Goal: Find specific page/section: Find specific page/section

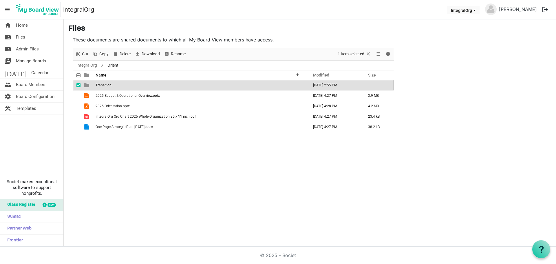
click at [108, 85] on span "Transition" at bounding box center [104, 85] width 16 height 4
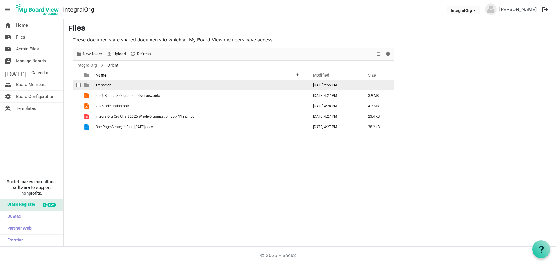
click at [108, 85] on span "Transition" at bounding box center [104, 85] width 16 height 4
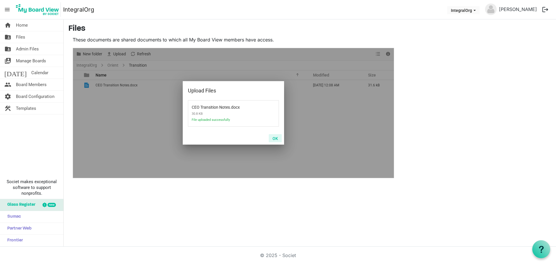
click at [274, 140] on button "OK" at bounding box center [275, 138] width 13 height 8
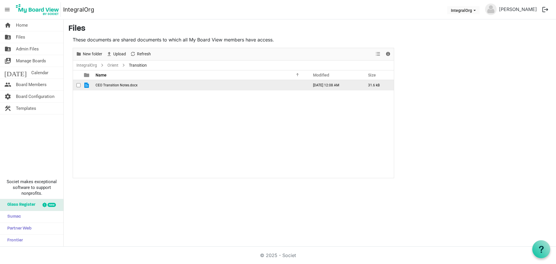
click at [77, 84] on span "checkbox" at bounding box center [78, 85] width 4 height 4
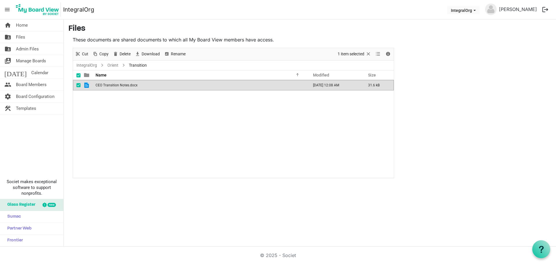
click at [210, 113] on div "CEO Transition Notes.docx October 10, 2025 12:08 AM 31.6 kB" at bounding box center [233, 129] width 321 height 98
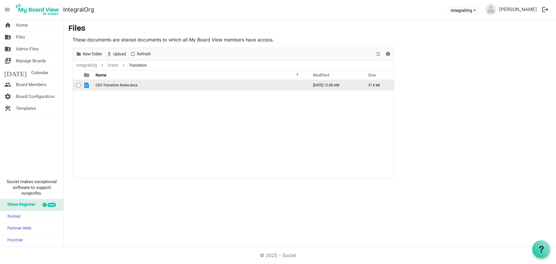
click at [359, 84] on td "October 10, 2025 12:08 AM" at bounding box center [334, 85] width 55 height 10
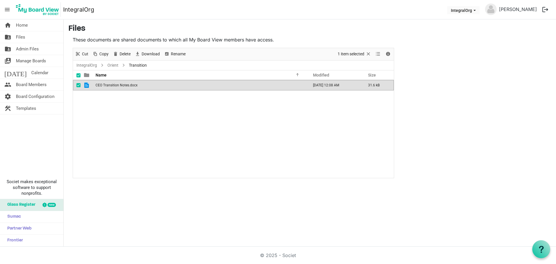
click at [336, 111] on div "CEO Transition Notes.docx October 10, 2025 12:08 AM 31.6 kB" at bounding box center [233, 129] width 321 height 98
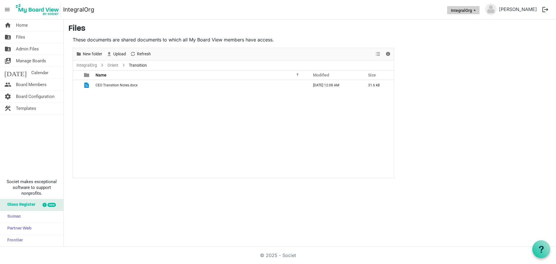
click at [479, 7] on button "IntegralOrg" at bounding box center [463, 10] width 32 height 8
click at [377, 52] on span "View dropdownbutton" at bounding box center [377, 53] width 7 height 7
click at [386, 53] on span "Details" at bounding box center [387, 53] width 7 height 7
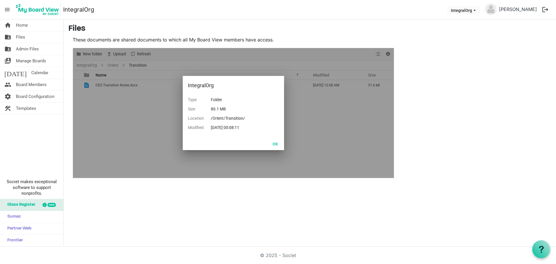
drag, startPoint x: 251, startPoint y: 117, endPoint x: 201, endPoint y: 117, distance: 50.1
click at [191, 118] on tr "Location /Orient/Transition/" at bounding box center [220, 117] width 64 height 9
click at [210, 116] on td "Location" at bounding box center [199, 117] width 23 height 9
click at [277, 142] on button "OK" at bounding box center [275, 144] width 13 height 8
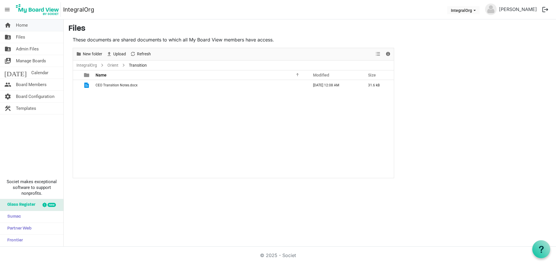
click at [32, 28] on link "home Home" at bounding box center [31, 25] width 63 height 12
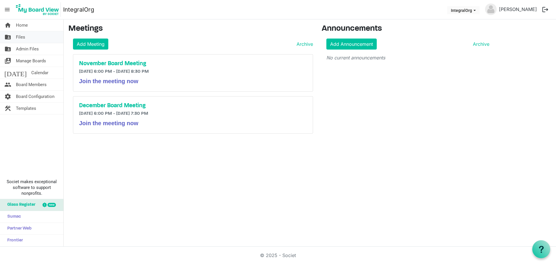
click at [30, 39] on link "folder_shared Files" at bounding box center [31, 37] width 63 height 12
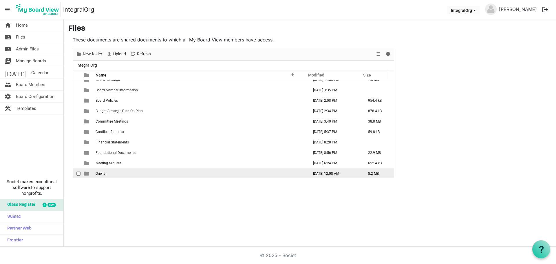
scroll to position [6, 0]
click at [112, 169] on td "Orient" at bounding box center [200, 172] width 213 height 10
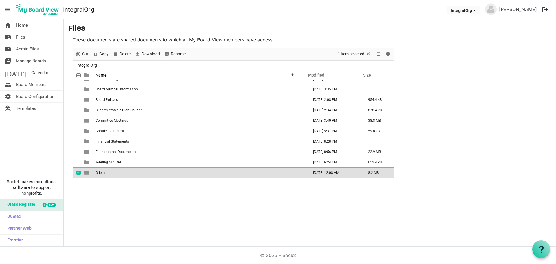
click at [112, 169] on td "Orient" at bounding box center [200, 172] width 213 height 10
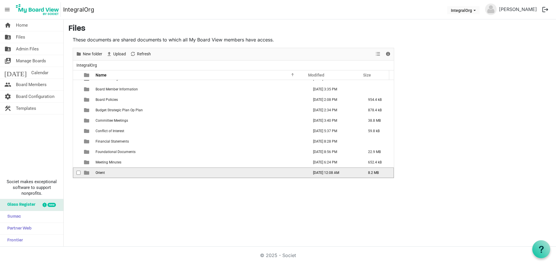
click at [112, 169] on td "Orient" at bounding box center [200, 172] width 213 height 10
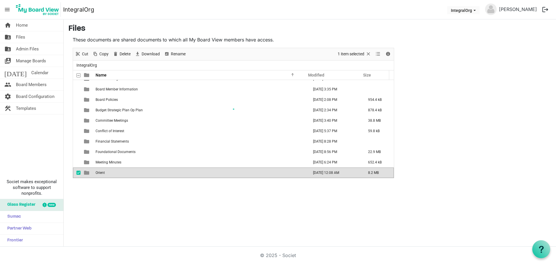
scroll to position [0, 0]
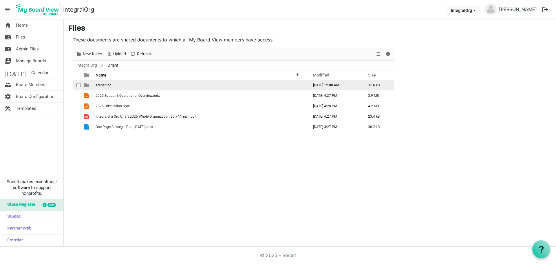
click at [111, 88] on td "Transition" at bounding box center [200, 85] width 213 height 10
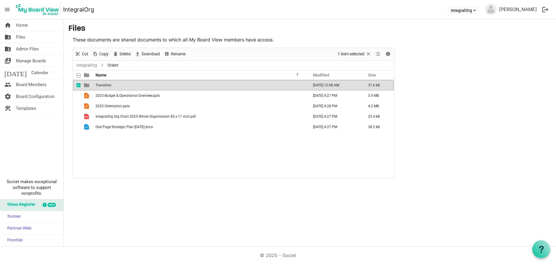
click at [111, 88] on td "Transition" at bounding box center [200, 85] width 213 height 10
